Goal: Task Accomplishment & Management: Use online tool/utility

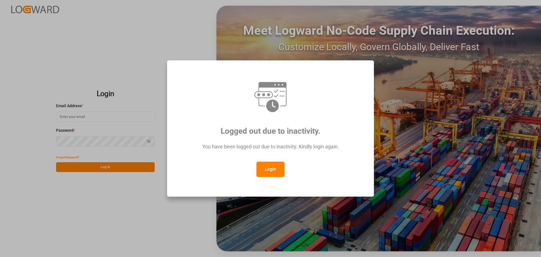
click at [274, 172] on button "Login" at bounding box center [270, 168] width 28 height 15
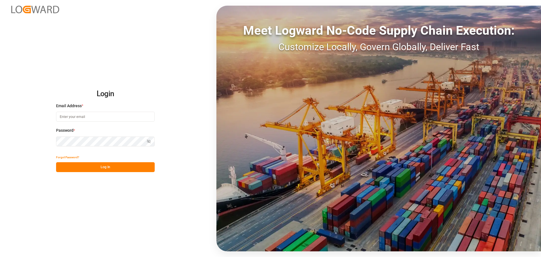
click at [101, 118] on input at bounding box center [105, 117] width 99 height 10
type input "[PERSON_NAME][EMAIL_ADDRESS][DOMAIN_NAME]"
click at [108, 168] on button "Log In" at bounding box center [105, 167] width 99 height 10
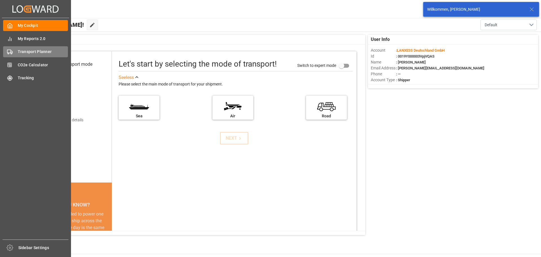
click at [27, 51] on span "Transport Planner" at bounding box center [43, 52] width 50 height 6
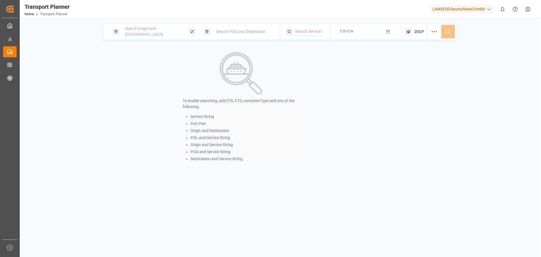
click at [155, 32] on span "Search Origin and [GEOGRAPHIC_DATA]" at bounding box center [144, 31] width 38 height 10
click at [146, 73] on input at bounding box center [147, 76] width 57 height 8
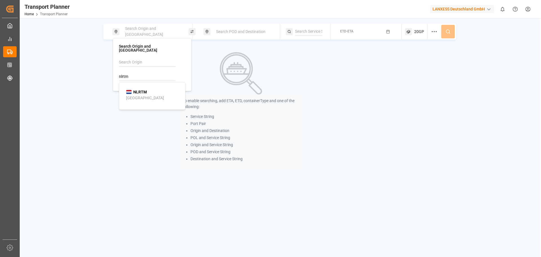
click at [145, 90] on b "NLRTM" at bounding box center [140, 92] width 14 height 5
type input "NLRTM"
click at [254, 27] on div "Search POD and Destination" at bounding box center [243, 31] width 61 height 10
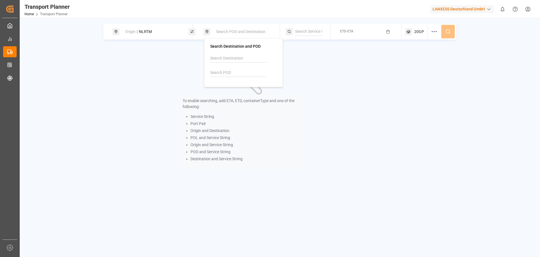
click at [228, 71] on input at bounding box center [238, 72] width 57 height 8
click at [229, 86] on b "CNSHA" at bounding box center [230, 88] width 13 height 5
type input "CNSHA"
click at [360, 75] on div "To enable searching, add ETA, ETD, containerType and one of the following: Serv…" at bounding box center [240, 110] width 275 height 128
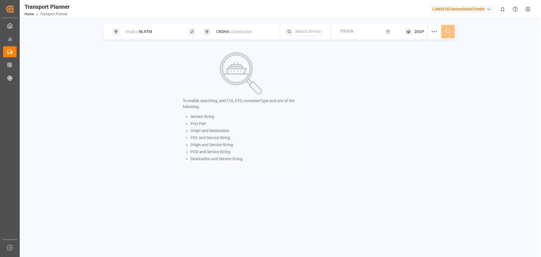
click at [323, 34] on div at bounding box center [311, 31] width 32 height 8
click at [359, 34] on button "ETD-ETA" at bounding box center [366, 31] width 64 height 11
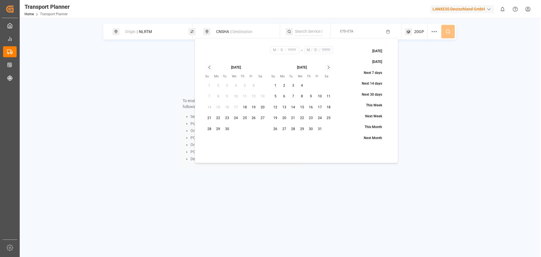
click at [285, 96] on button "6" at bounding box center [284, 96] width 9 height 9
type input "10"
type input "6"
type input "2025"
click at [328, 52] on input "text" at bounding box center [326, 50] width 12 height 5
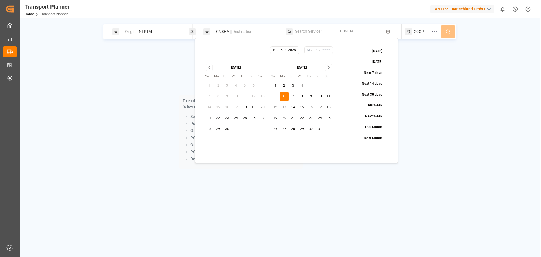
click at [327, 66] on icon "Go to next month" at bounding box center [328, 67] width 6 height 7
click at [236, 128] on button "31" at bounding box center [236, 128] width 9 height 9
type input "12"
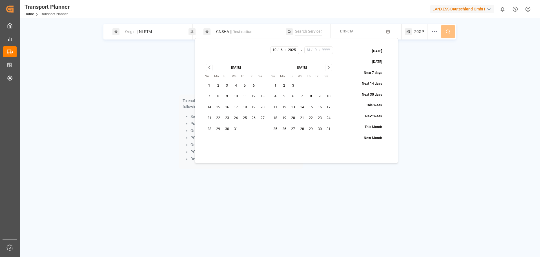
type input "31"
type input "2025"
click at [448, 35] on button at bounding box center [448, 32] width 14 height 14
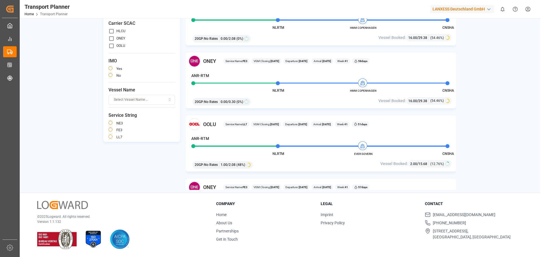
scroll to position [507, 0]
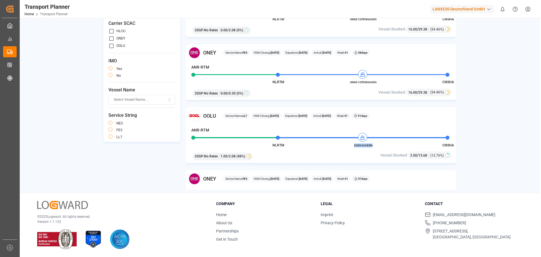
drag, startPoint x: 374, startPoint y: 144, endPoint x: 354, endPoint y: 146, distance: 20.1
click at [354, 146] on span "EVER GOVERN" at bounding box center [363, 145] width 31 height 4
copy span "EVER GOVERN"
